Goal: Transaction & Acquisition: Book appointment/travel/reservation

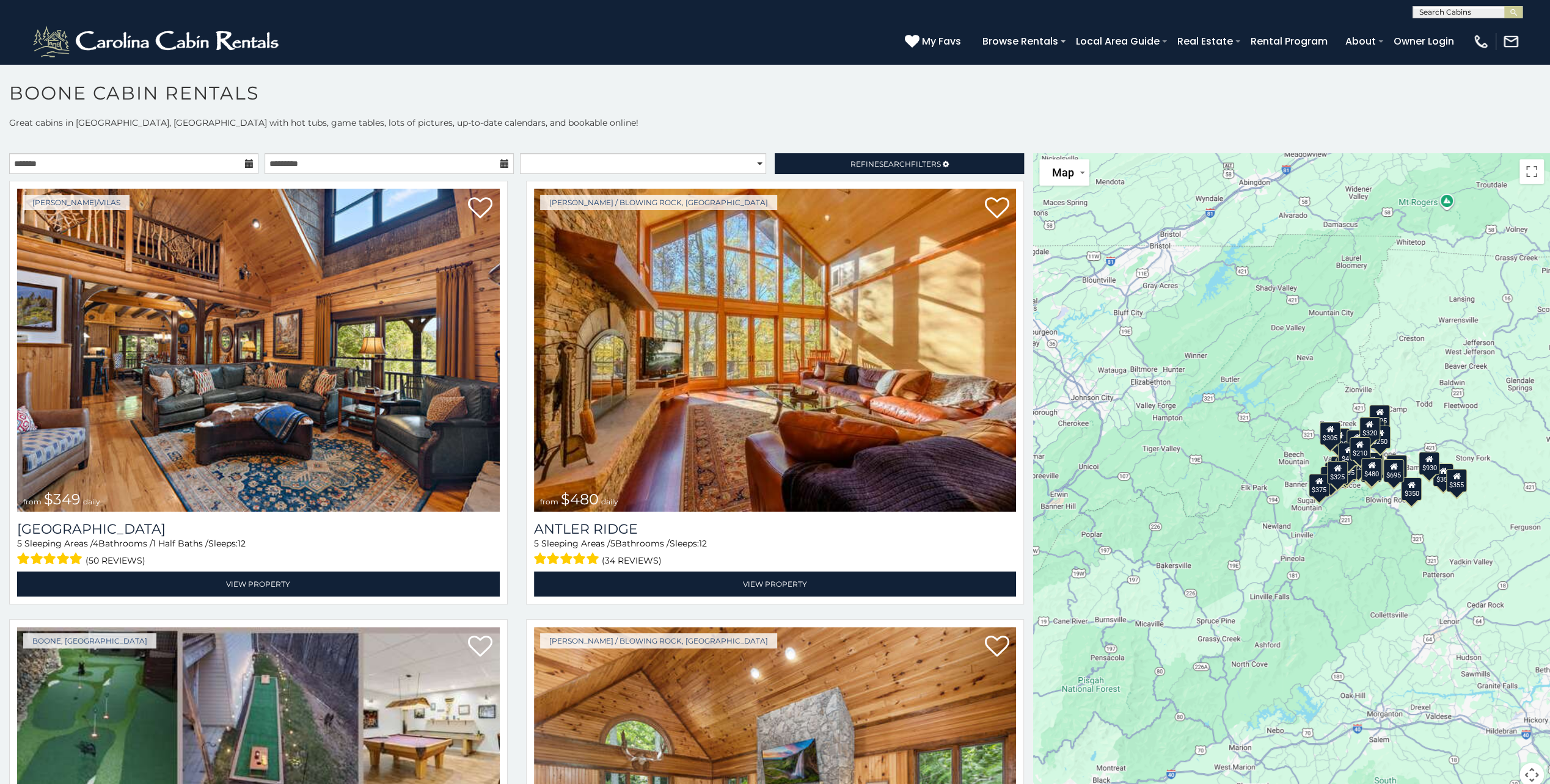
click at [191, 81] on section "**********" at bounding box center [775, 427] width 1550 height 727
click at [371, 234] on img at bounding box center [258, 350] width 482 height 323
click at [418, 166] on input "text" at bounding box center [389, 163] width 249 height 21
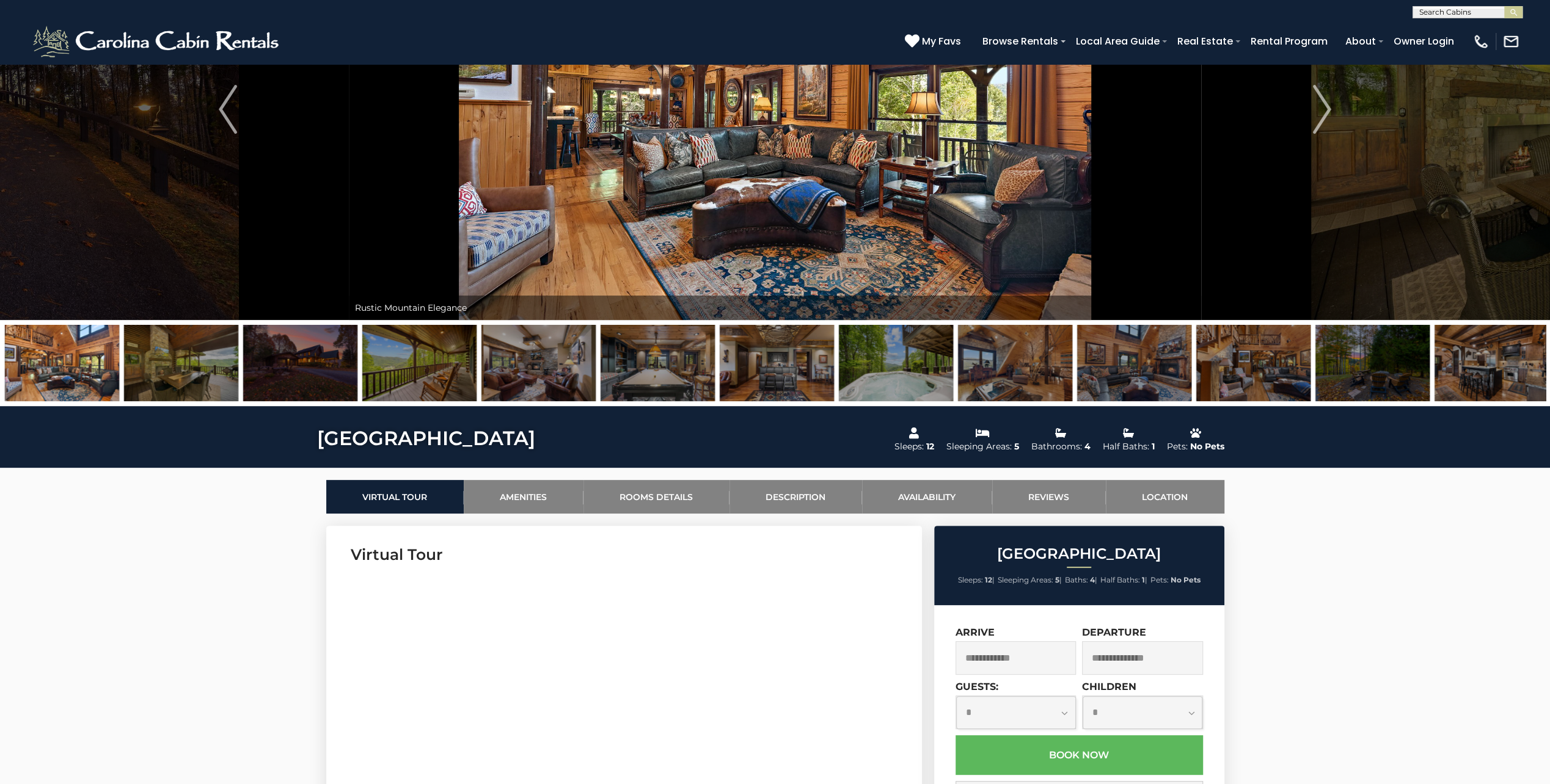
scroll to position [163, 0]
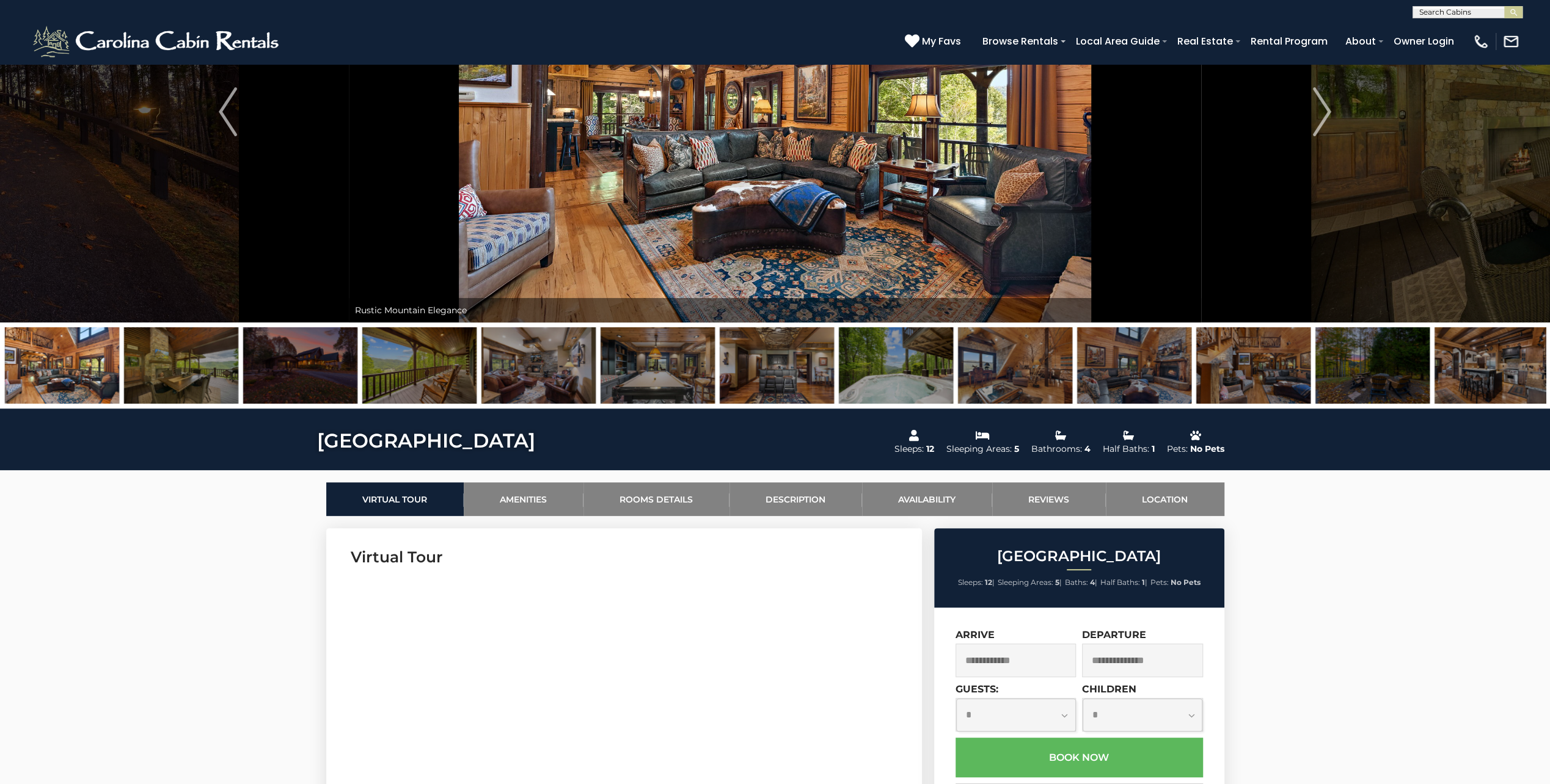
click at [781, 226] on img at bounding box center [775, 111] width 852 height 421
drag, startPoint x: 337, startPoint y: 556, endPoint x: 339, endPoint y: 546, distance: 10.2
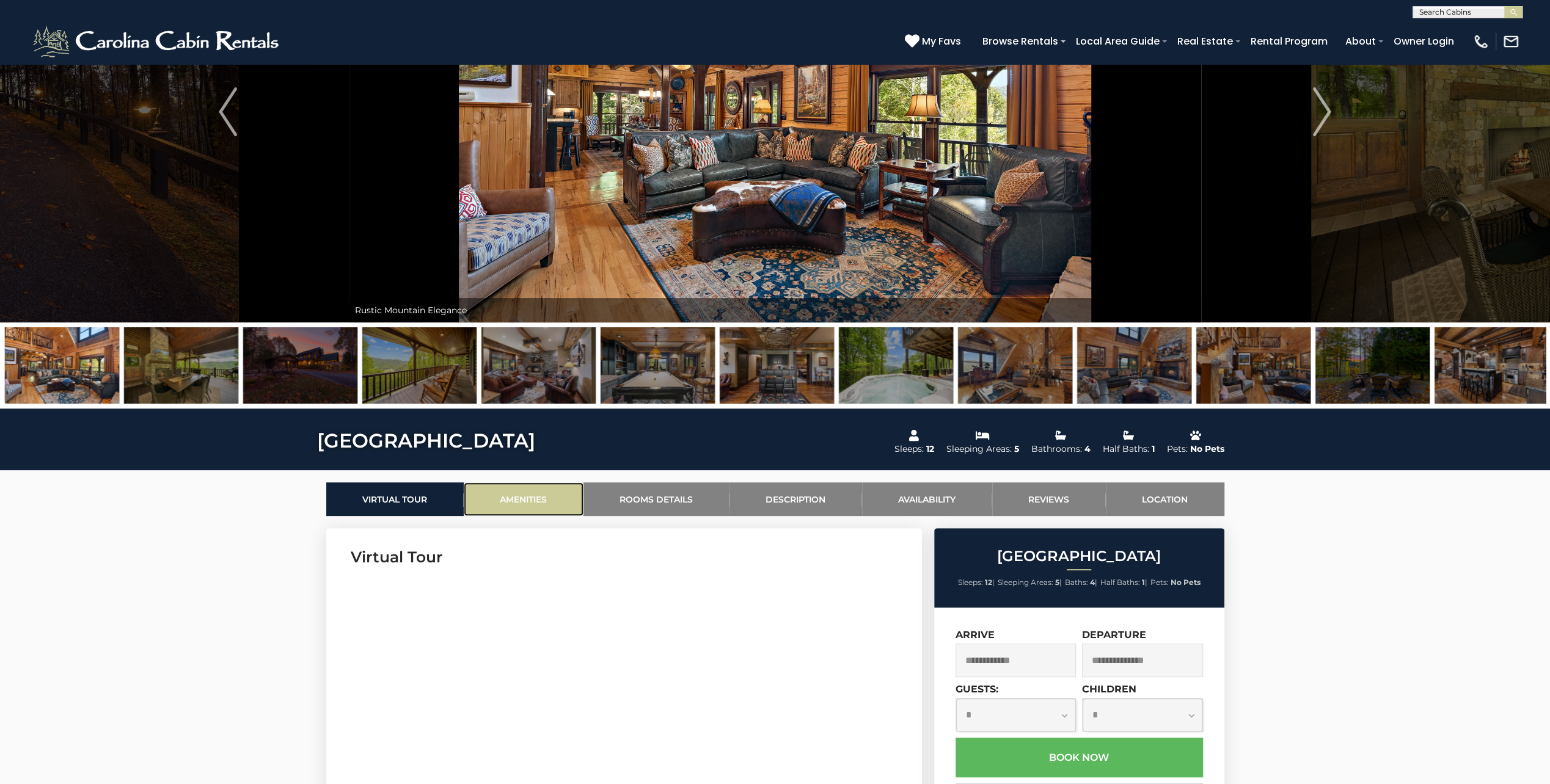
click at [570, 509] on link "Amenities" at bounding box center [524, 499] width 119 height 34
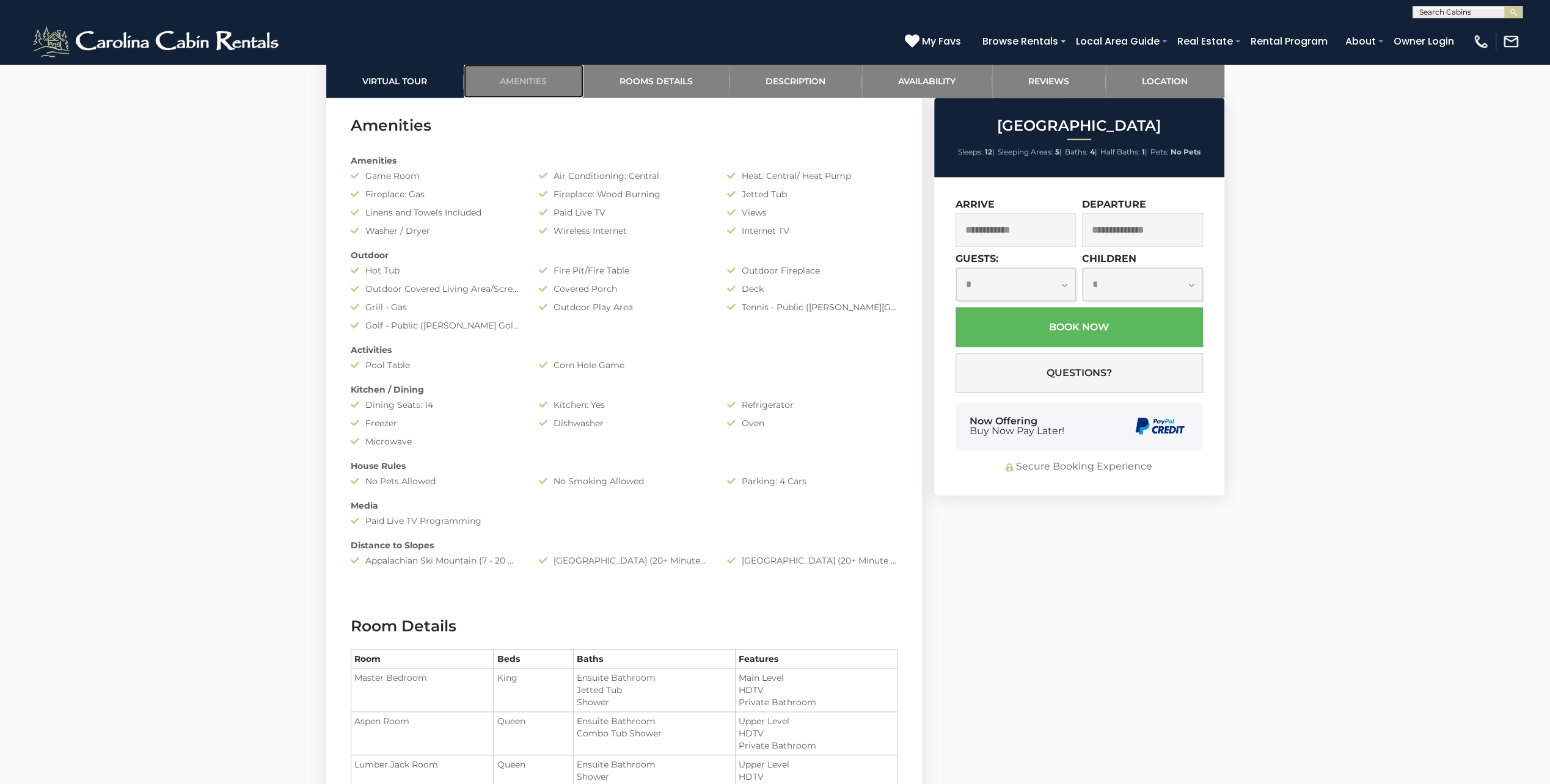
scroll to position [1267, 0]
click at [106, 104] on div "Enjoy a Luxury Experience at Diamond Creek Lodge 5" at bounding box center [775, 713] width 1550 height 3835
click at [624, 78] on link "Rooms Details" at bounding box center [656, 81] width 146 height 34
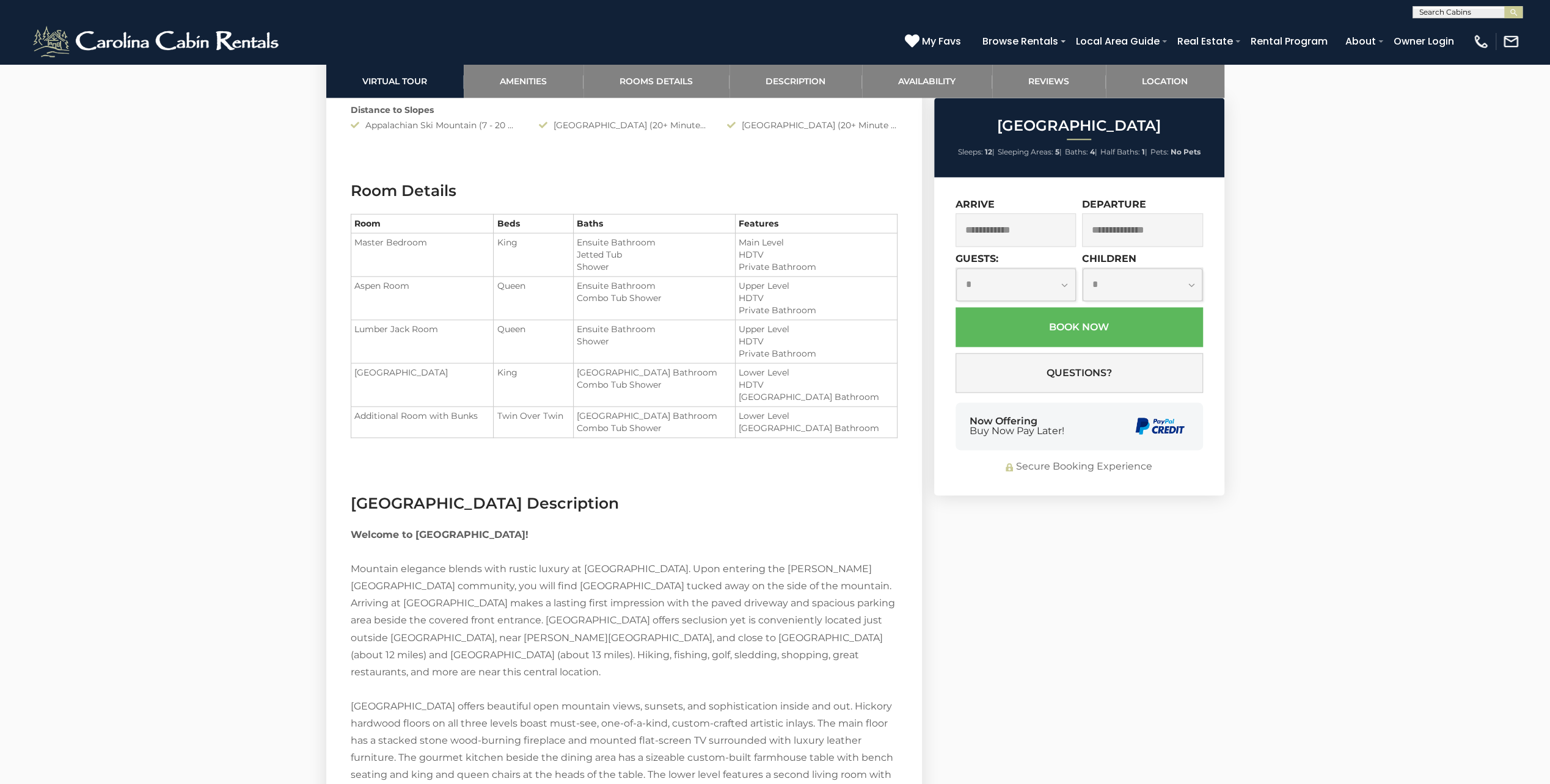
click at [620, 58] on div "(828) 295-6000 My Favs Browse Rentals Local Area Guide Activities & Attractions…" at bounding box center [775, 41] width 1550 height 46
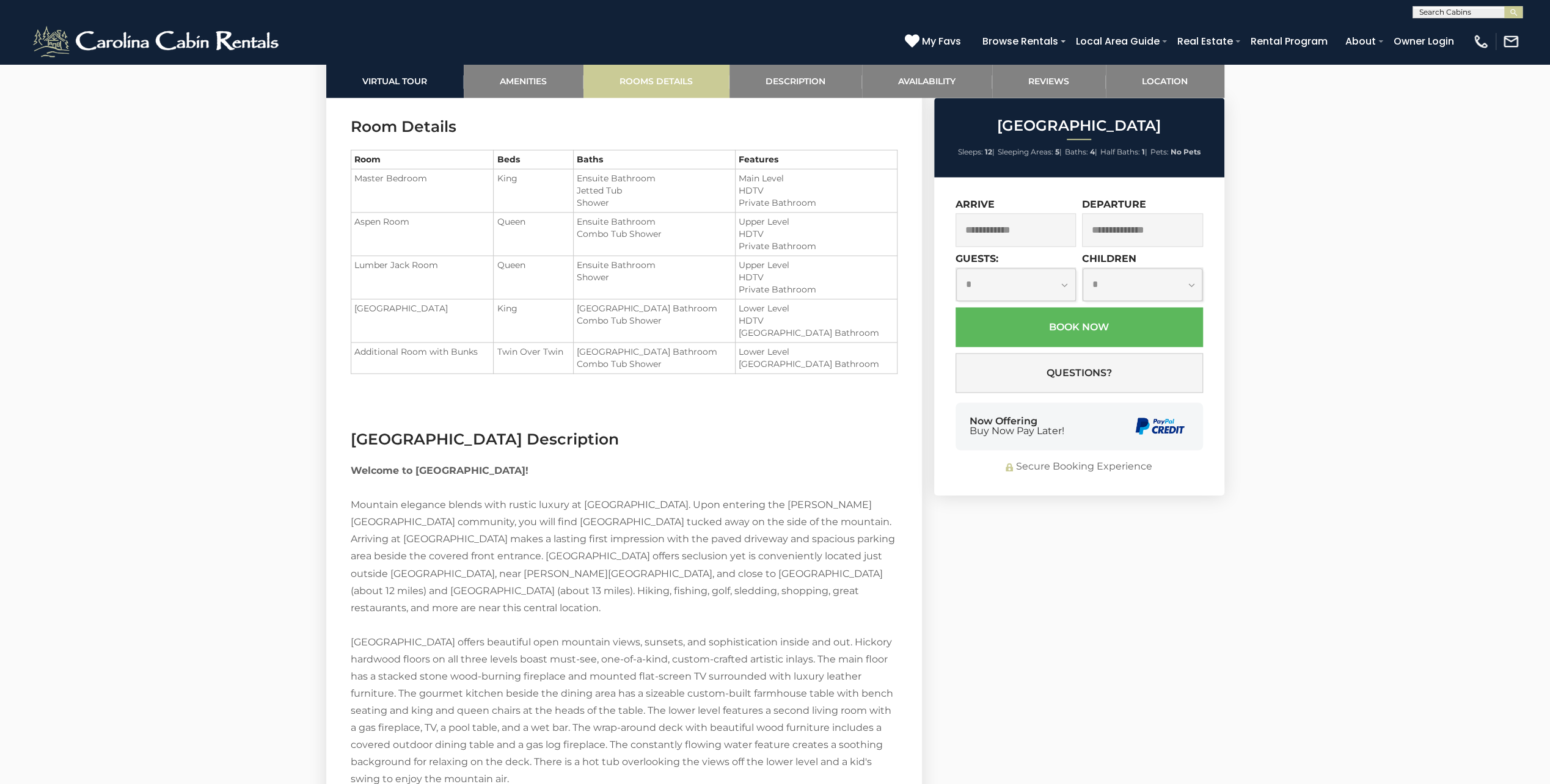
scroll to position [1769, 0]
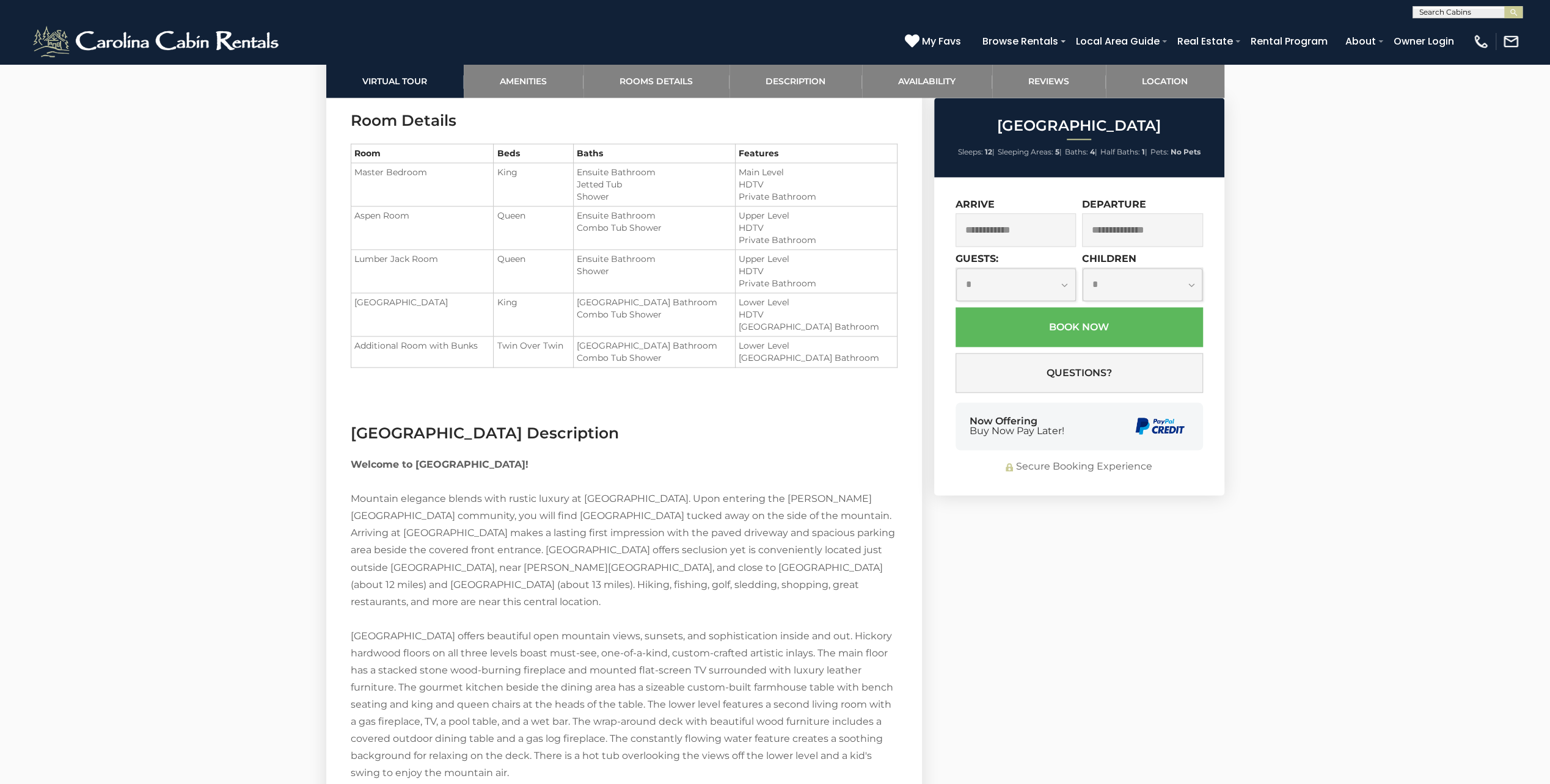
click at [188, 149] on div "Enjoy a Luxury Experience at Diamond Creek Lodge 5" at bounding box center [775, 212] width 1550 height 3835
click at [140, 124] on div "Enjoy a Luxury Experience at Diamond Creek Lodge 5" at bounding box center [775, 212] width 1550 height 3835
drag, startPoint x: 207, startPoint y: 69, endPoint x: 183, endPoint y: 74, distance: 24.5
click at [183, 74] on div "Enjoy a Luxury Experience at Diamond Creek Lodge 5" at bounding box center [775, 212] width 1550 height 3835
click at [229, 67] on div "Enjoy a Luxury Experience at Diamond Creek Lodge 5" at bounding box center [775, 212] width 1550 height 3835
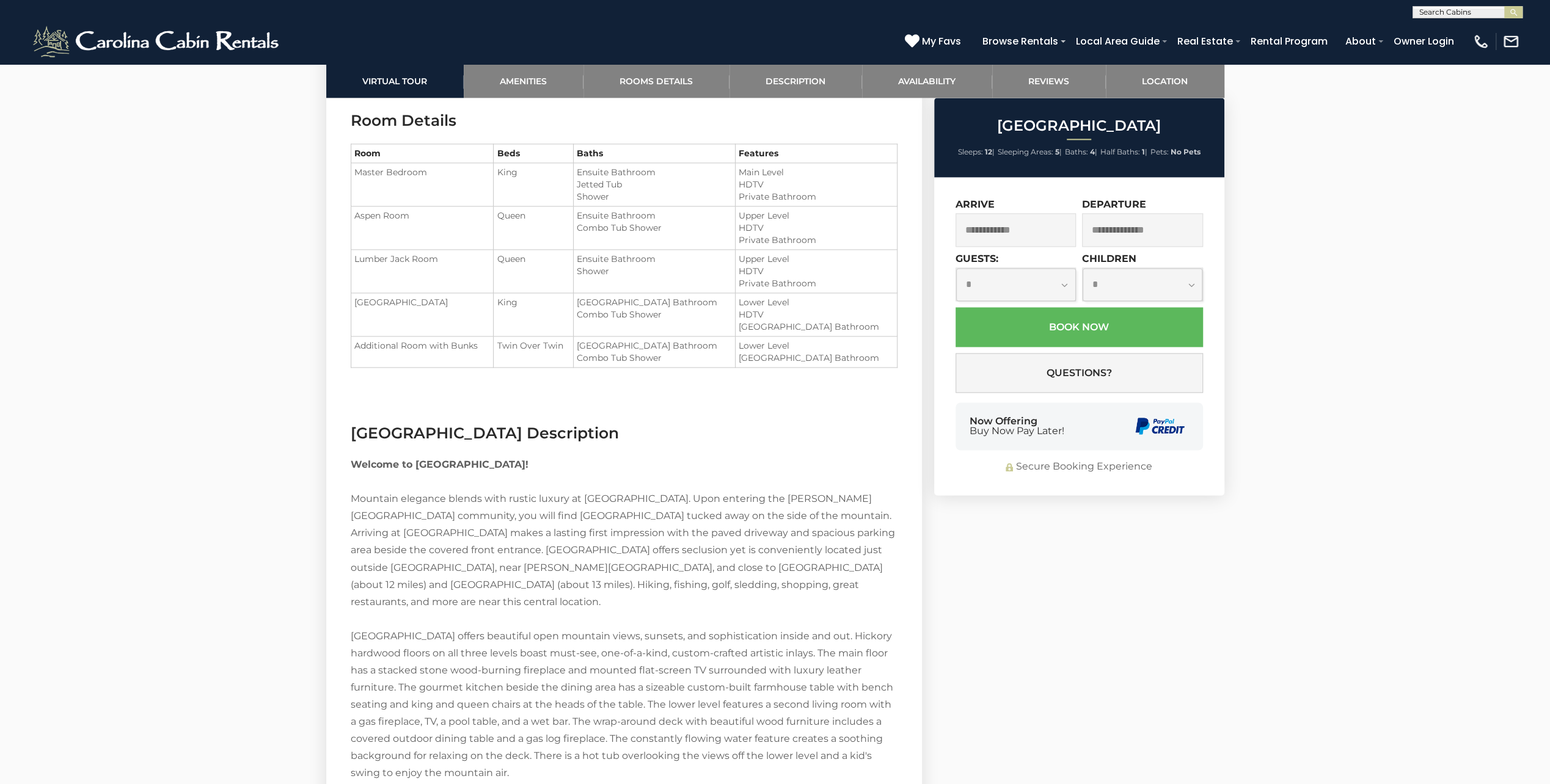
click at [178, 113] on div "Enjoy a Luxury Experience at Diamond Creek Lodge 5" at bounding box center [775, 212] width 1550 height 3835
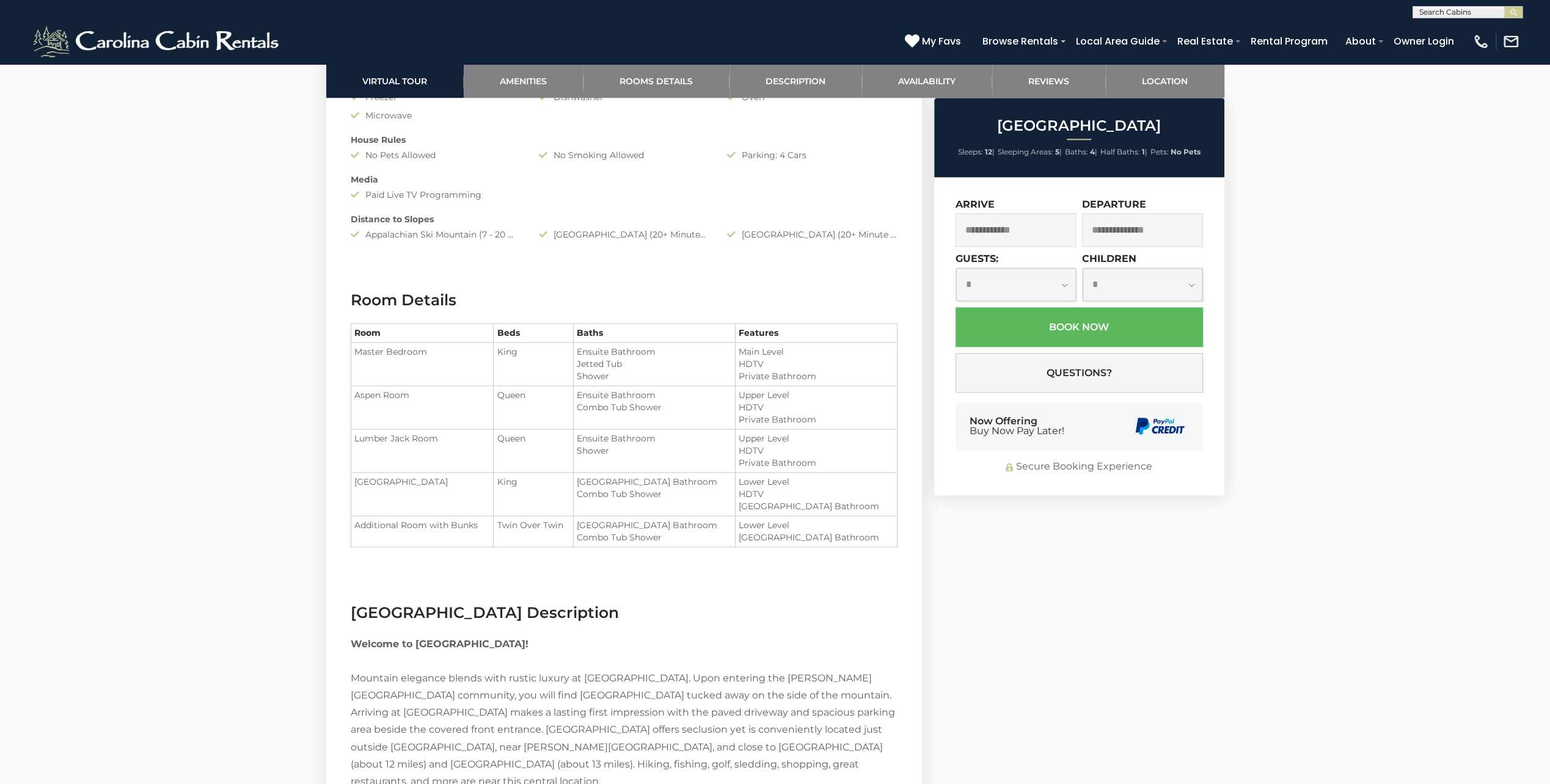
scroll to position [1585, 0]
